Goal: Transaction & Acquisition: Purchase product/service

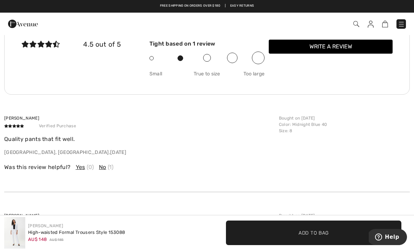
scroll to position [659, 0]
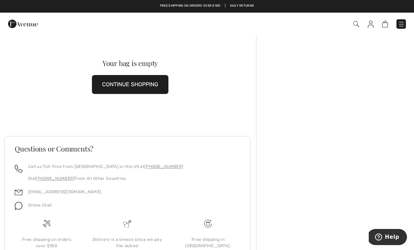
click at [410, 33] on div "Checkout An item has been added to your Shopping Bag. Checkout" at bounding box center [207, 24] width 414 height 22
click at [405, 24] on img at bounding box center [401, 24] width 7 height 7
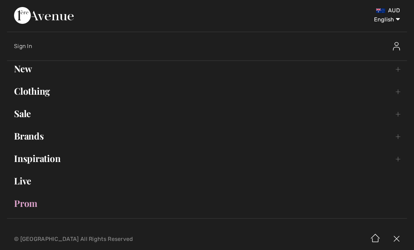
click at [37, 81] on ul "New Toggle submenu View All Tops Dresses & Jumpsuits Pants Sweaters & Cardigans…" at bounding box center [207, 136] width 400 height 150
click at [42, 93] on link "Clothing Toggle submenu" at bounding box center [207, 91] width 400 height 15
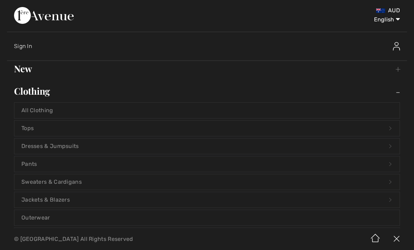
click at [72, 199] on link "Jackets & Blazers Open submenu" at bounding box center [207, 199] width 386 height 15
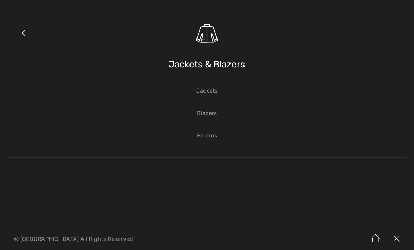
click at [210, 92] on link "Jackets" at bounding box center [207, 90] width 386 height 15
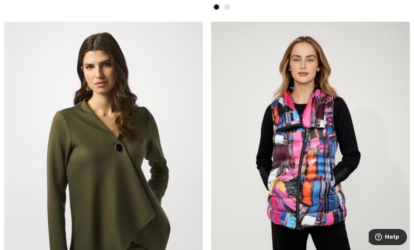
scroll to position [6243, 0]
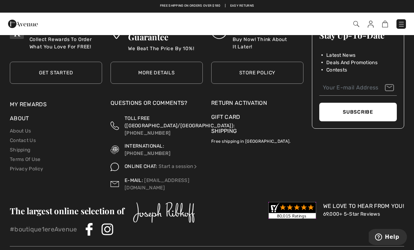
click at [368, 203] on div "We Love To Hear From You! 69,000+ 5-Star Reviews Questions or Comments? Call us…" at bounding box center [333, 212] width 143 height 21
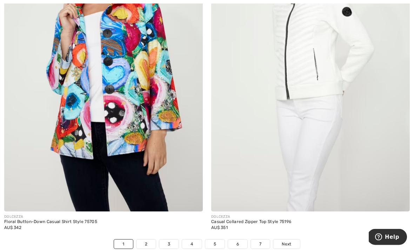
scroll to position [5943, 0]
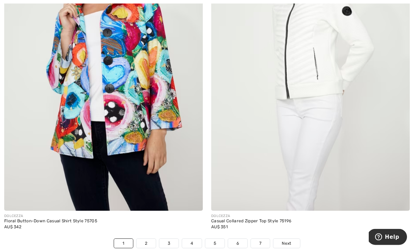
click at [143, 242] on link "2" at bounding box center [146, 244] width 19 height 9
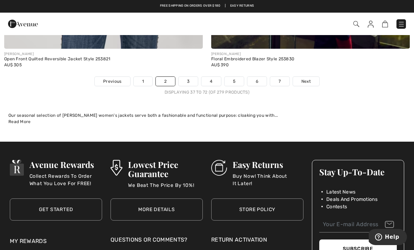
scroll to position [6073, 0]
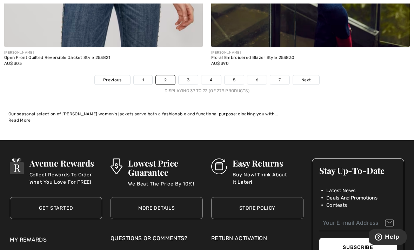
click at [189, 76] on link "3" at bounding box center [188, 80] width 19 height 9
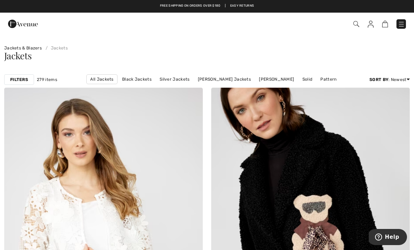
click at [401, 25] on img at bounding box center [401, 24] width 7 height 7
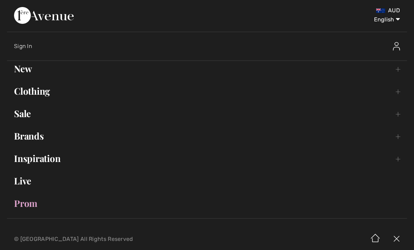
click at [26, 112] on link "Sale Toggle submenu" at bounding box center [207, 113] width 400 height 15
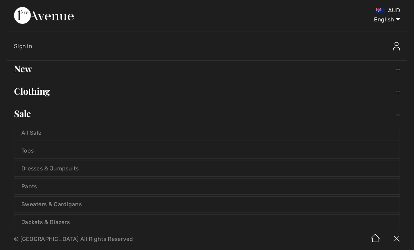
click at [59, 223] on link "Jackets & Blazers" at bounding box center [207, 222] width 386 height 15
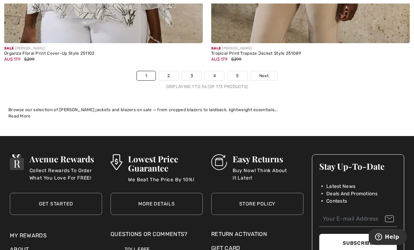
scroll to position [6158, 0]
click at [169, 71] on link "2" at bounding box center [168, 75] width 19 height 9
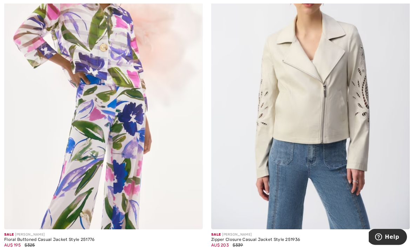
scroll to position [831, 0]
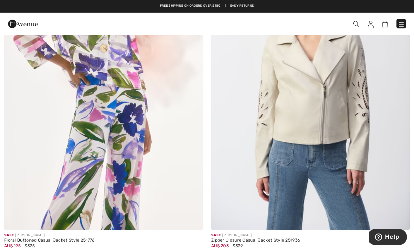
click at [107, 84] on img at bounding box center [103, 81] width 199 height 298
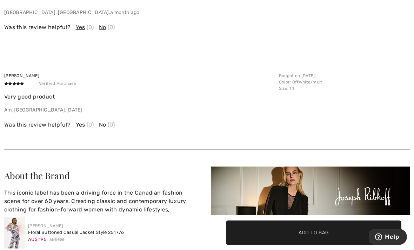
scroll to position [926, 0]
